Goal: Navigation & Orientation: Find specific page/section

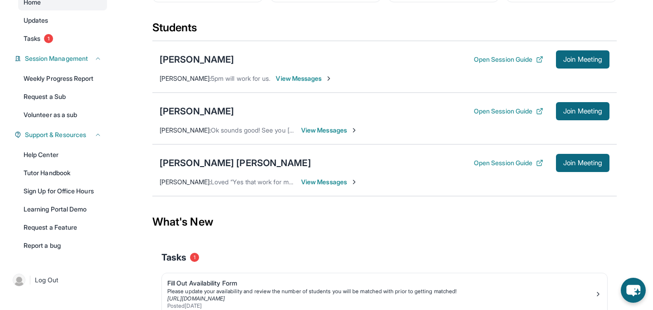
scroll to position [95, 0]
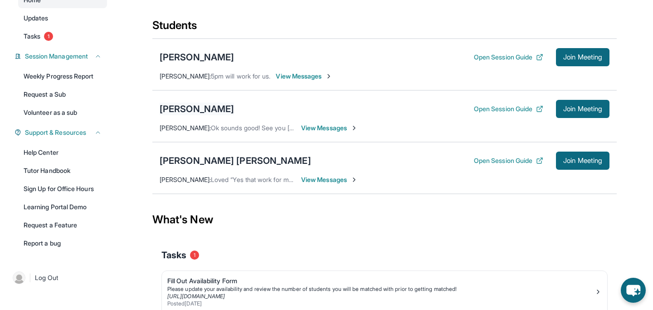
click at [209, 115] on div "[PERSON_NAME]" at bounding box center [197, 109] width 74 height 13
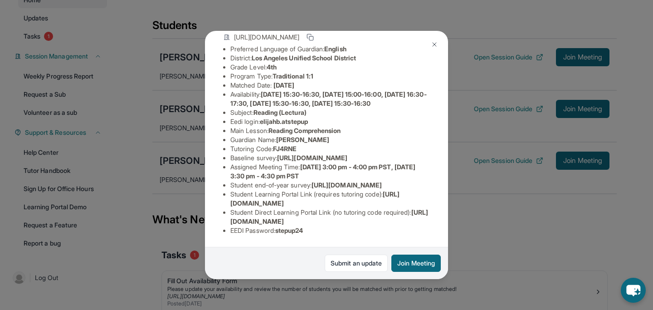
scroll to position [133, 0]
click at [163, 226] on div "Elijah Barreras Guardian: Karla Ramos Student Information https://student-porta…" at bounding box center [326, 155] width 653 height 310
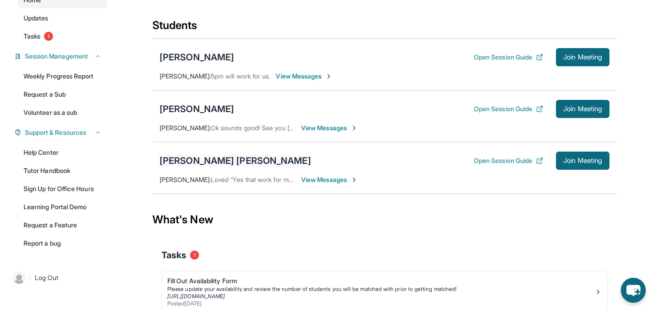
click at [192, 163] on div "[PERSON_NAME] [PERSON_NAME]" at bounding box center [236, 160] width 152 height 13
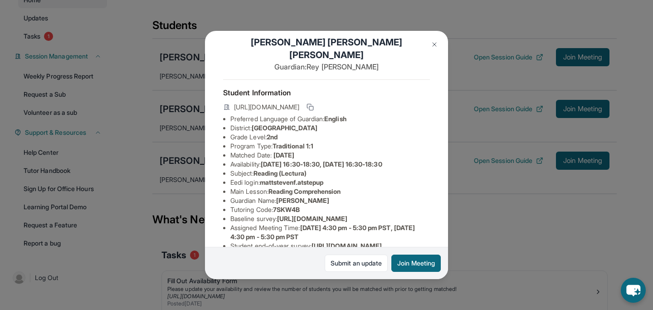
scroll to position [9, 0]
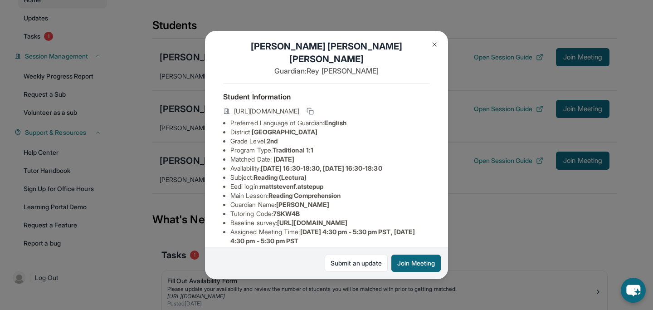
click at [432, 46] on img at bounding box center [434, 44] width 7 height 7
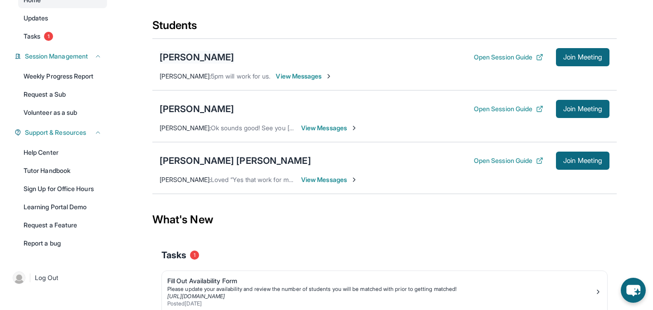
click at [174, 61] on div "[PERSON_NAME]" at bounding box center [197, 57] width 74 height 13
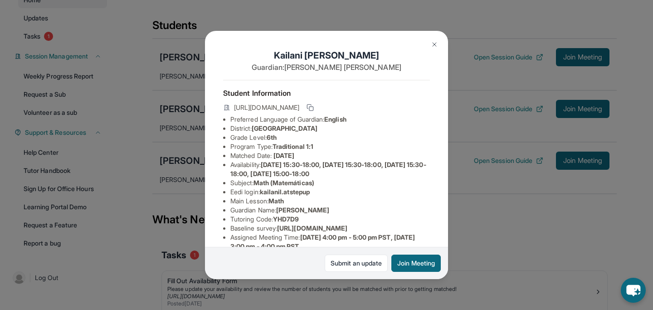
scroll to position [12, 0]
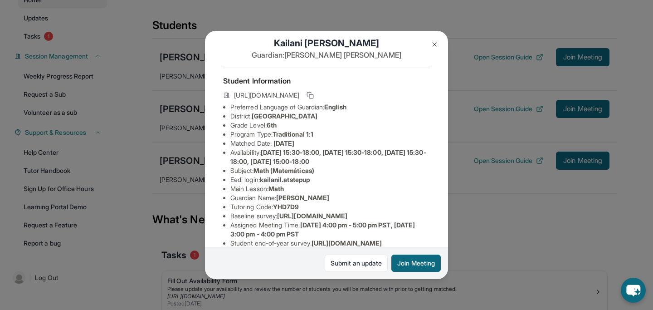
click at [435, 51] on button at bounding box center [435, 44] width 18 height 18
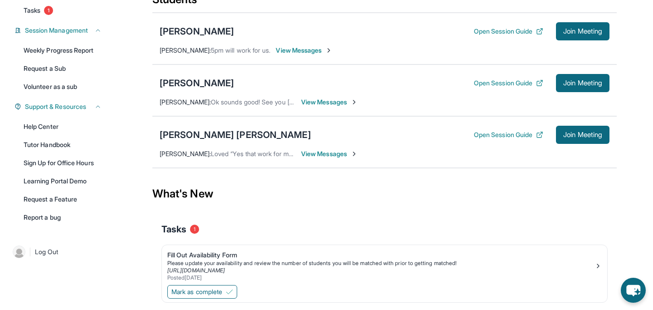
scroll to position [124, 0]
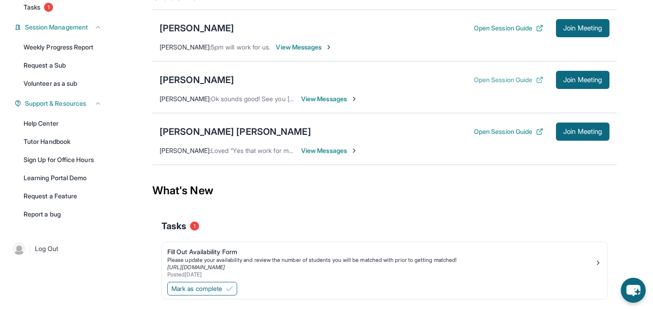
click at [515, 84] on button "Open Session Guide" at bounding box center [508, 79] width 69 height 9
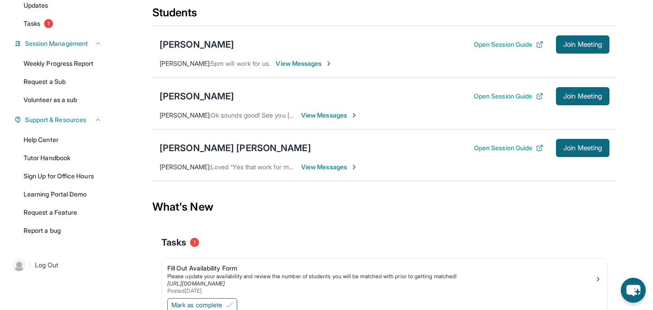
scroll to position [127, 0]
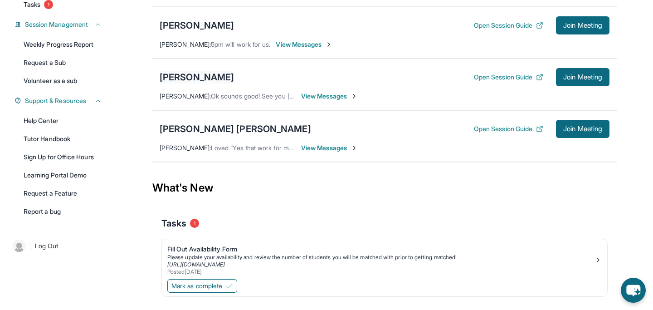
click at [194, 83] on div "[PERSON_NAME]" at bounding box center [197, 77] width 74 height 13
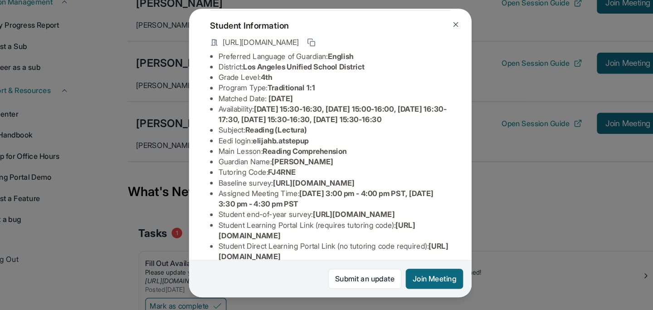
scroll to position [48, 0]
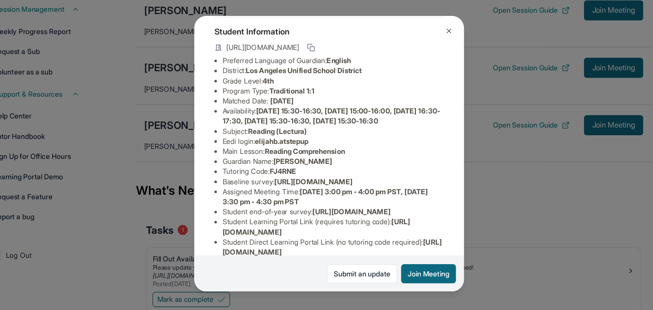
click at [434, 49] on button at bounding box center [435, 44] width 18 height 18
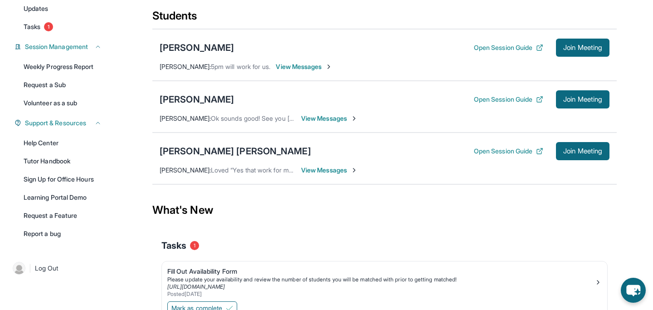
scroll to position [83, 0]
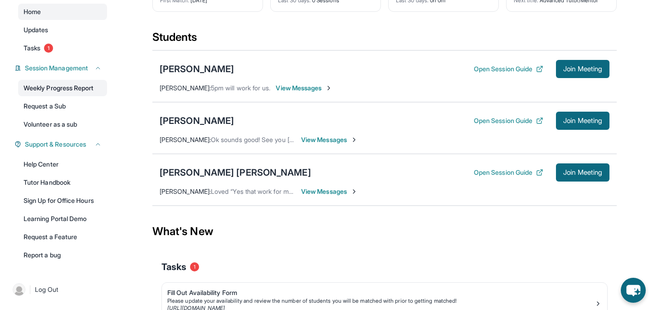
click at [63, 95] on link "Weekly Progress Report" at bounding box center [62, 88] width 89 height 16
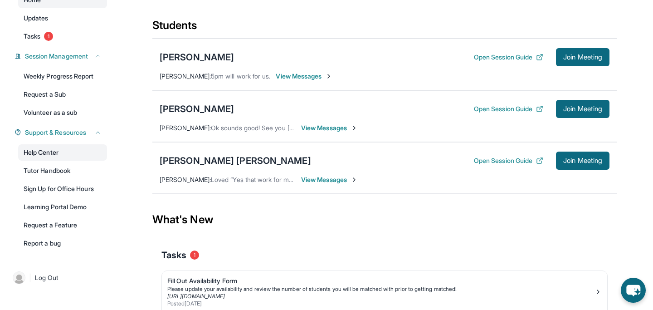
scroll to position [94, 0]
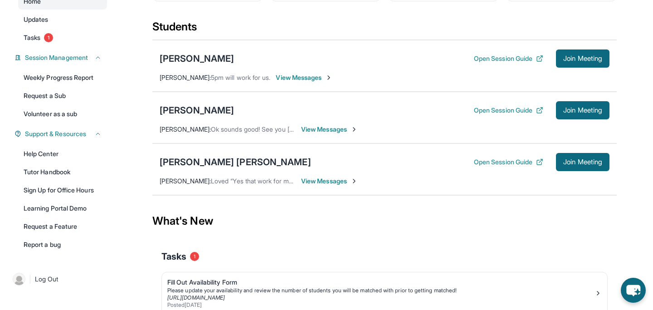
click at [189, 109] on div "Elijah Barreras Open Session Guide Join Meeting" at bounding box center [385, 110] width 450 height 18
click at [187, 117] on div "[PERSON_NAME]" at bounding box center [197, 110] width 74 height 13
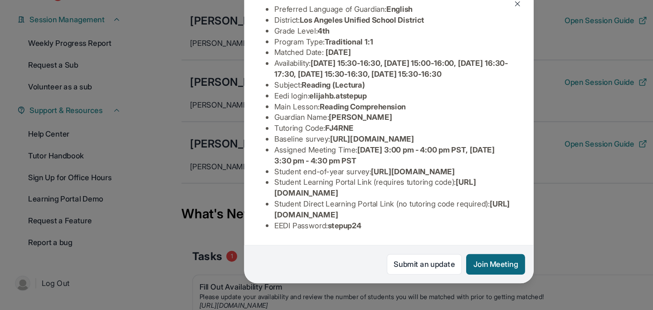
scroll to position [142, 0]
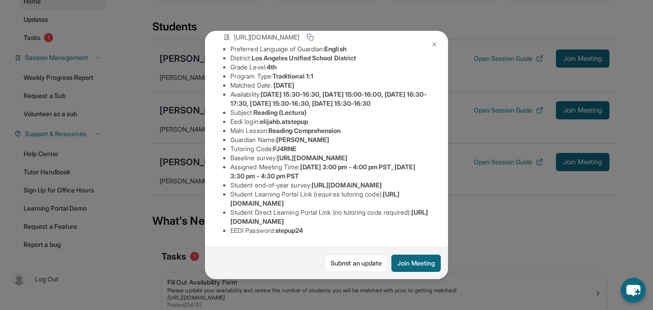
click at [431, 39] on button at bounding box center [435, 44] width 18 height 18
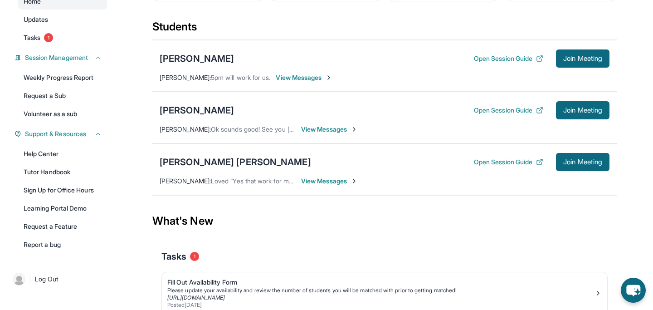
scroll to position [0, 0]
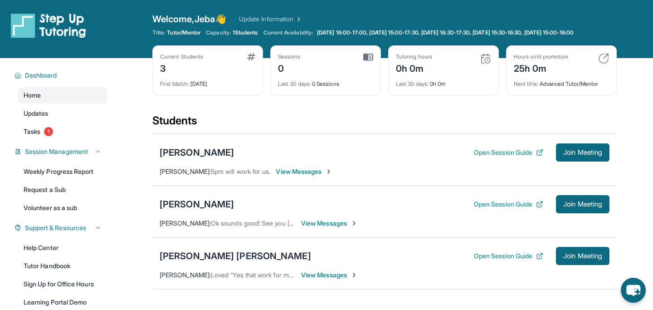
click at [258, 17] on link "Update Information" at bounding box center [271, 19] width 64 height 9
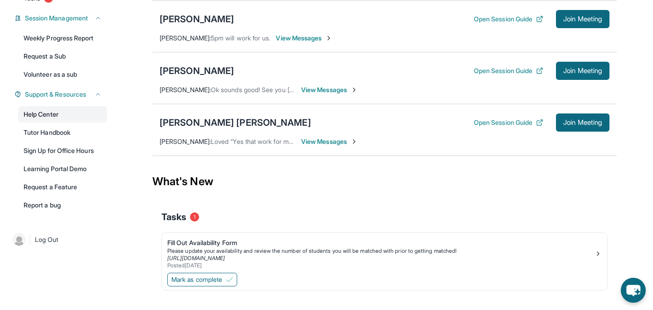
scroll to position [135, 0]
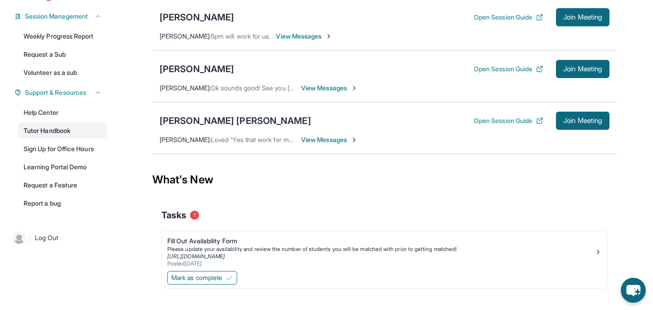
click at [72, 139] on link "Tutor Handbook" at bounding box center [62, 130] width 89 height 16
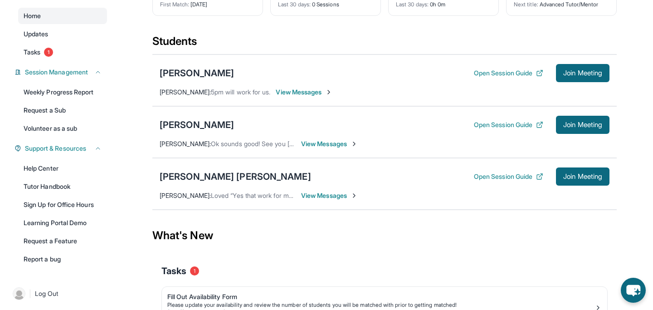
scroll to position [79, 0]
click at [511, 130] on button "Open Session Guide" at bounding box center [508, 125] width 69 height 9
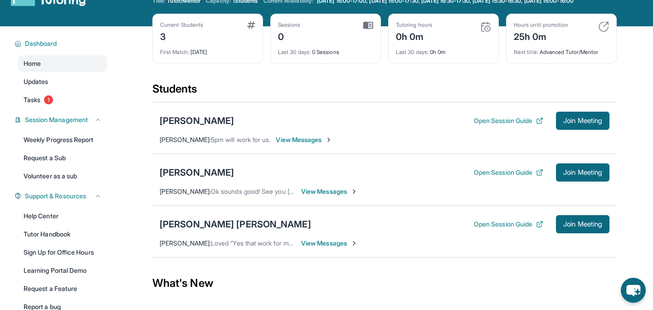
scroll to position [39, 0]
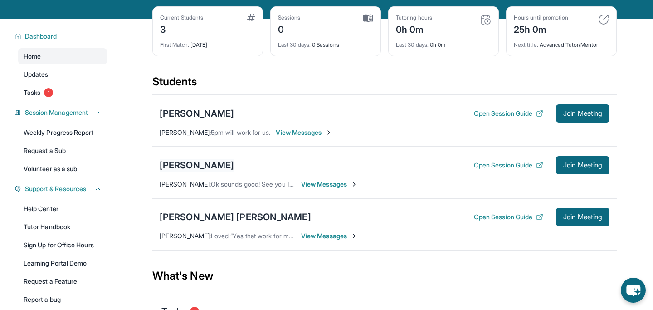
click at [195, 170] on div "[PERSON_NAME]" at bounding box center [197, 165] width 74 height 13
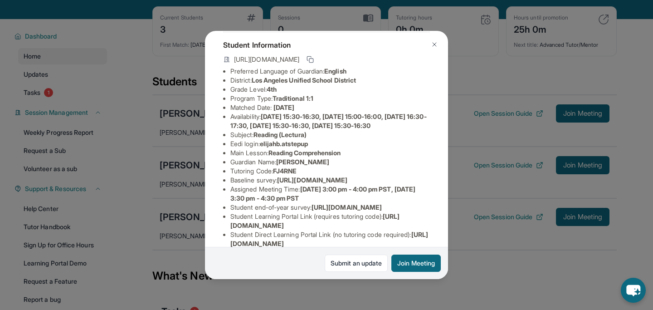
scroll to position [51, 0]
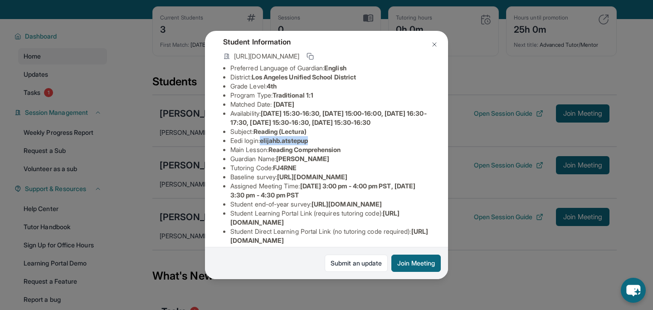
drag, startPoint x: 264, startPoint y: 152, endPoint x: 344, endPoint y: 152, distance: 79.4
click at [344, 145] on li "Eedi login : elijahb.atstepup" at bounding box center [330, 140] width 200 height 9
copy span "elijahb.atstepup"
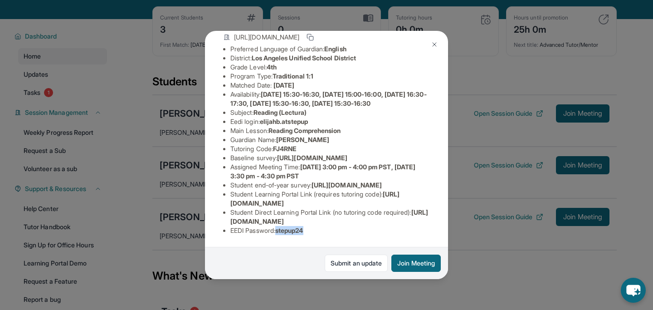
drag, startPoint x: 313, startPoint y: 235, endPoint x: 280, endPoint y: 231, distance: 32.9
click at [280, 231] on div "Student Information https://student-portal.stepuptutoring.org/student/FJ4RNE Pr…" at bounding box center [326, 126] width 207 height 233
copy span "stepup24"
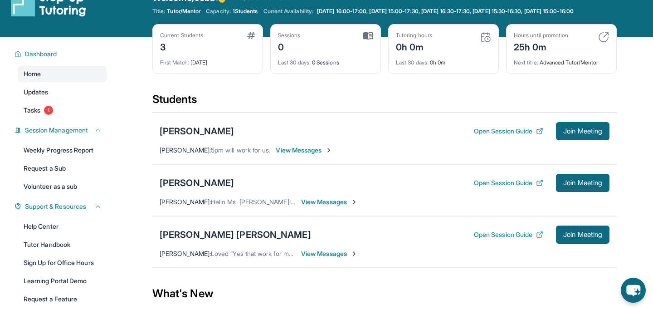
scroll to position [34, 0]
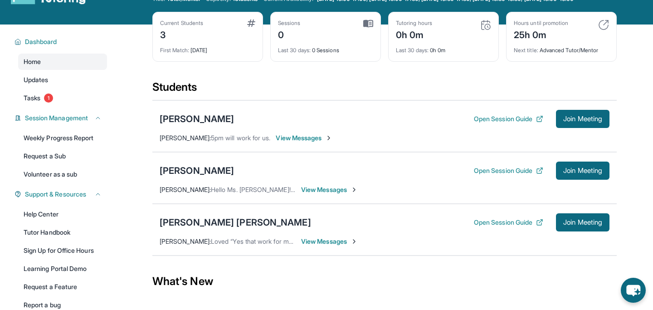
click at [344, 246] on span "View Messages" at bounding box center [329, 241] width 57 height 9
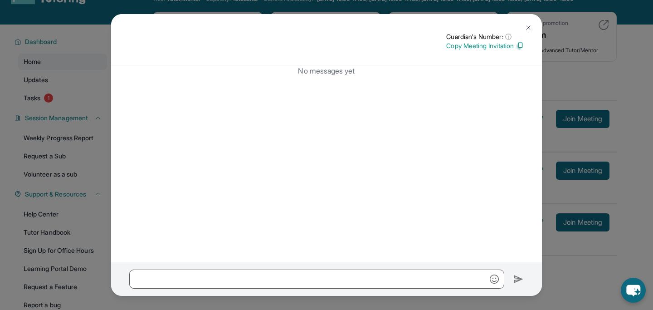
click at [527, 24] on img at bounding box center [528, 27] width 7 height 7
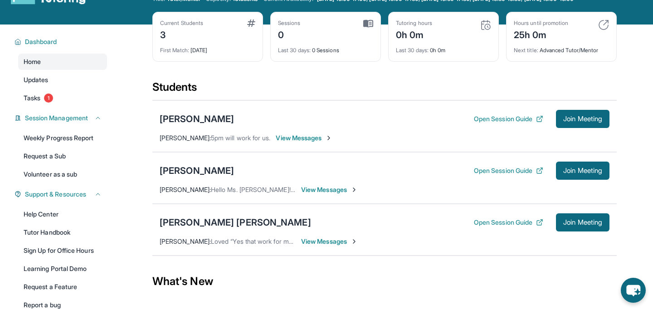
click at [331, 246] on span "View Messages" at bounding box center [329, 241] width 57 height 9
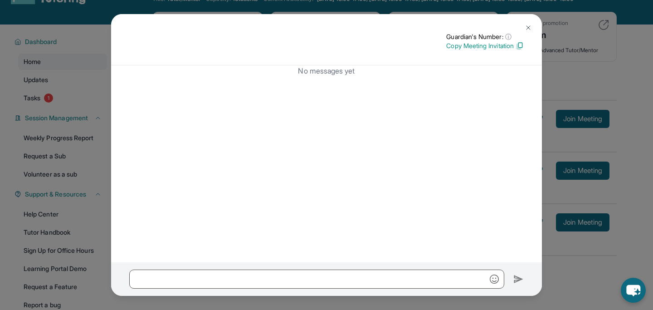
click at [526, 26] on img at bounding box center [528, 27] width 7 height 7
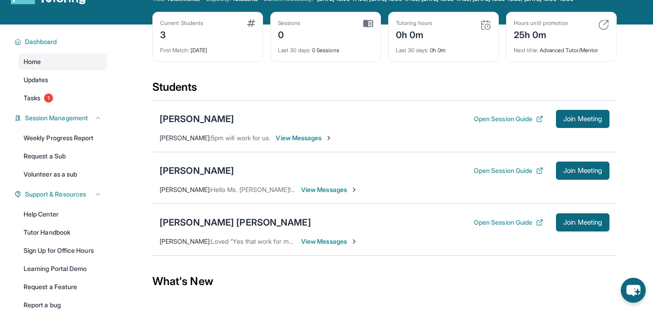
click at [315, 194] on span "View Messages" at bounding box center [329, 189] width 57 height 9
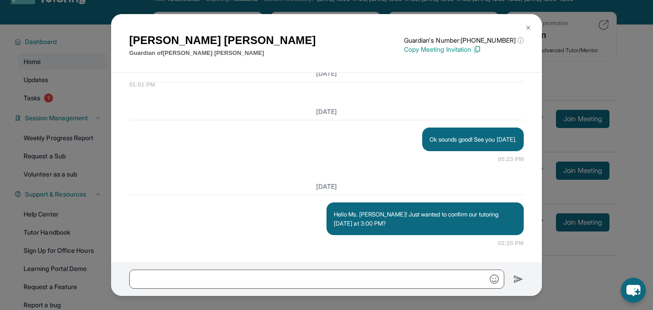
scroll to position [891, 0]
click at [524, 21] on button at bounding box center [528, 28] width 18 height 18
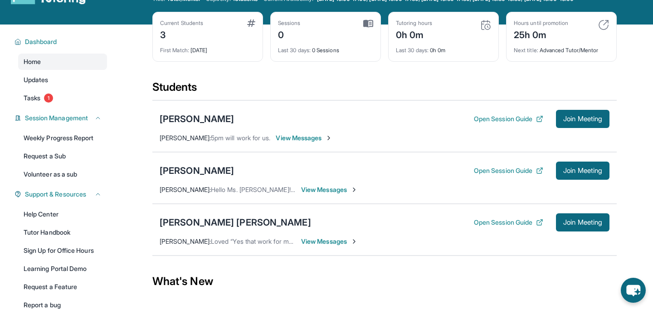
click at [299, 142] on span "View Messages" at bounding box center [304, 137] width 57 height 9
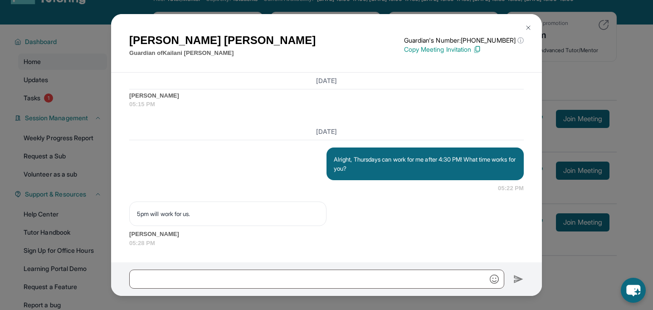
scroll to position [919, 0]
click at [529, 29] on img at bounding box center [528, 27] width 7 height 7
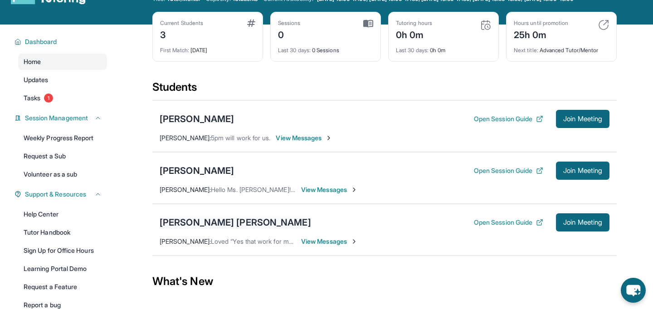
click at [225, 229] on div "[PERSON_NAME] [PERSON_NAME]" at bounding box center [236, 222] width 152 height 13
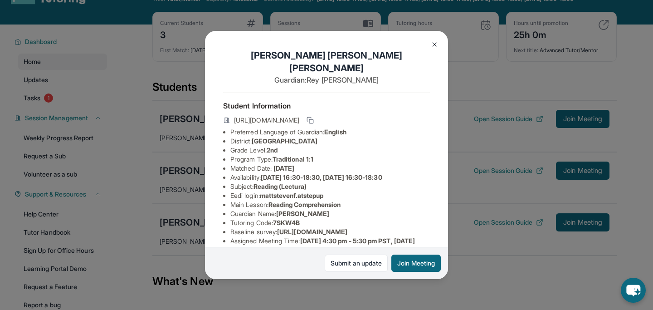
click at [182, 266] on div "[PERSON_NAME] [PERSON_NAME] Guardian: [PERSON_NAME] Student Information [URL][D…" at bounding box center [326, 155] width 653 height 310
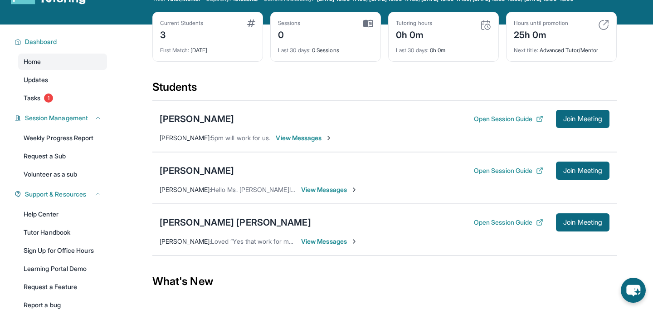
click at [328, 246] on span "View Messages" at bounding box center [329, 241] width 57 height 9
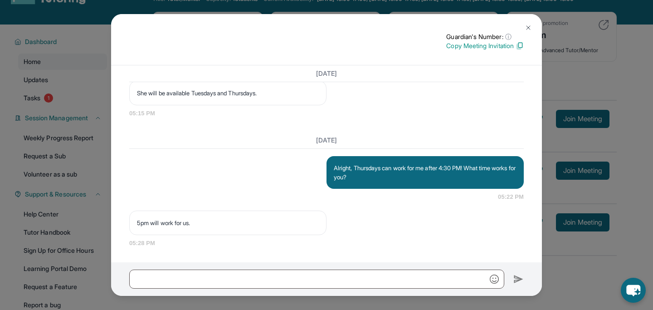
scroll to position [885, 0]
click at [520, 27] on button at bounding box center [528, 28] width 18 height 18
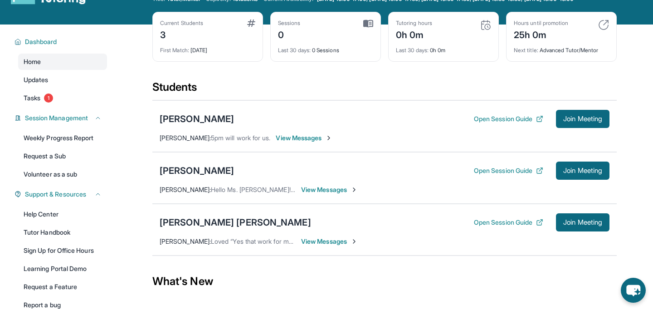
click at [328, 245] on span "View Messages" at bounding box center [329, 241] width 57 height 9
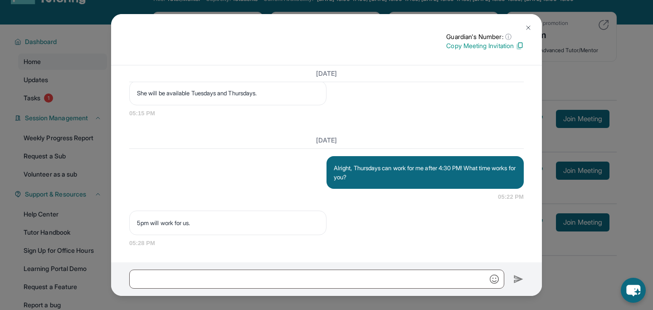
click at [295, 297] on div "Guardian's Number: ⓘ This isn't the guardian's real number — it's a private for…" at bounding box center [326, 155] width 653 height 310
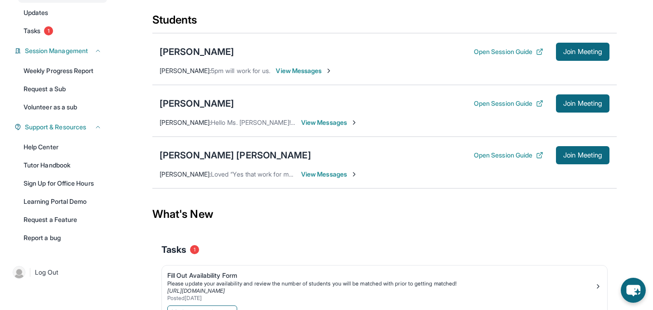
scroll to position [0, 0]
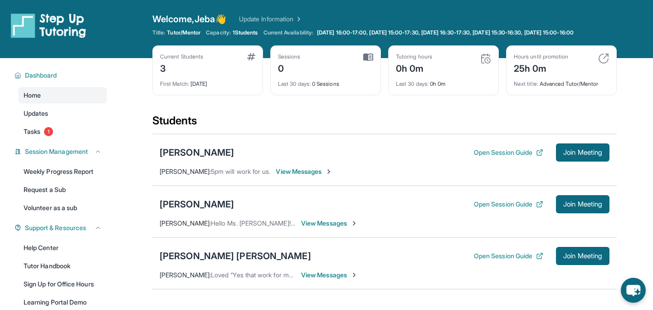
click at [349, 133] on div "Students" at bounding box center [384, 123] width 465 height 20
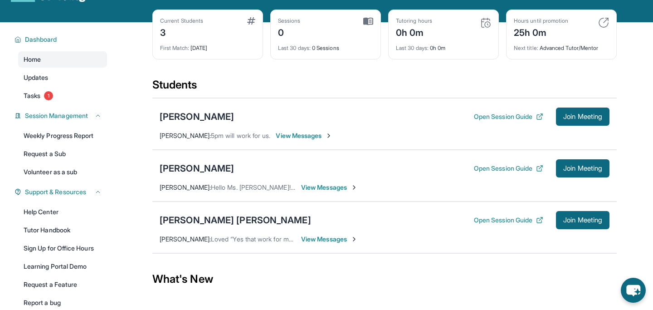
scroll to position [42, 0]
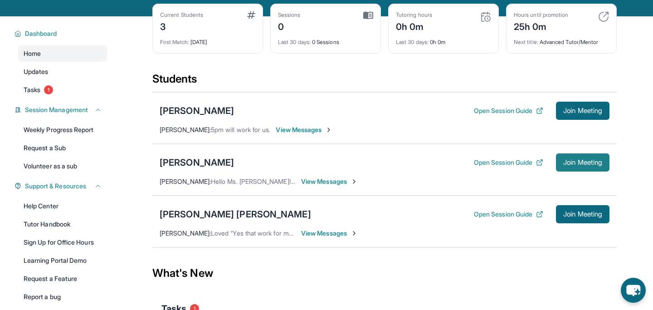
click at [589, 165] on span "Join Meeting" at bounding box center [582, 162] width 39 height 5
